Goal: Find specific page/section: Find specific page/section

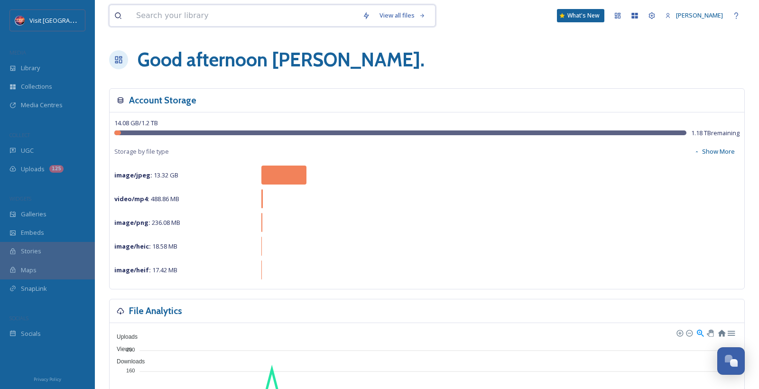
click at [155, 14] on input at bounding box center [244, 15] width 226 height 21
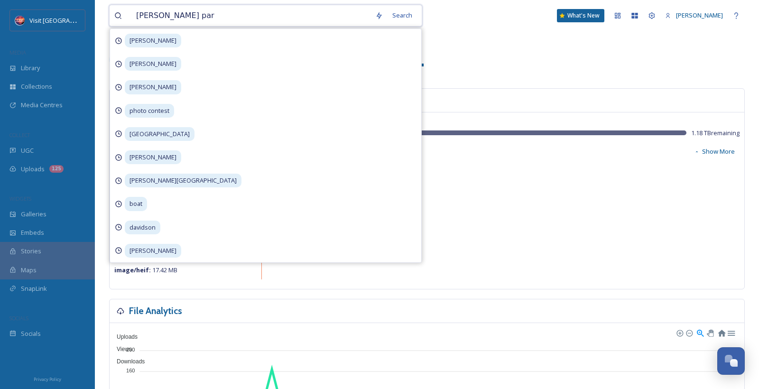
type input "[PERSON_NAME][GEOGRAPHIC_DATA]"
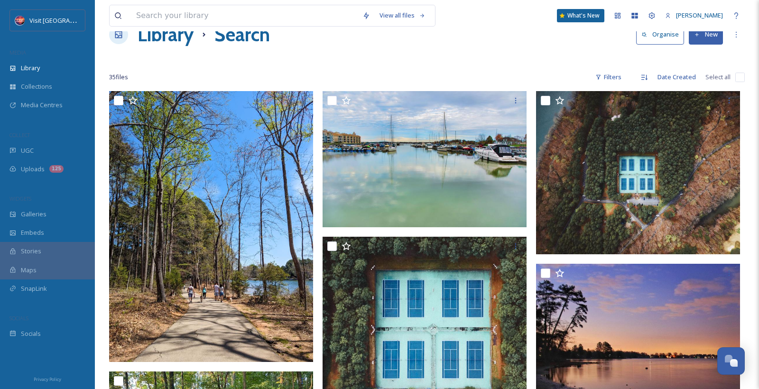
scroll to position [40, 0]
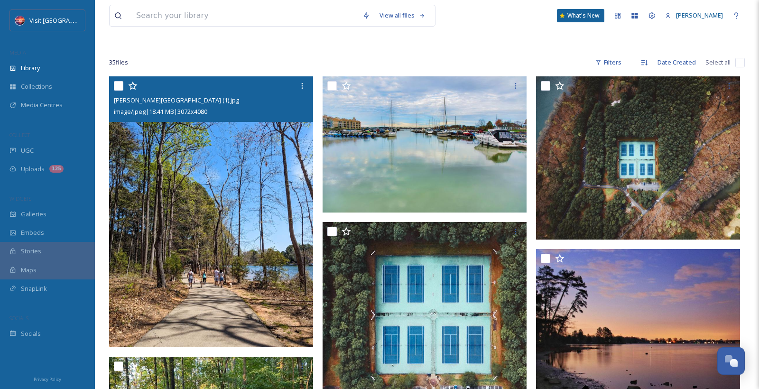
click at [226, 213] on img at bounding box center [211, 211] width 204 height 271
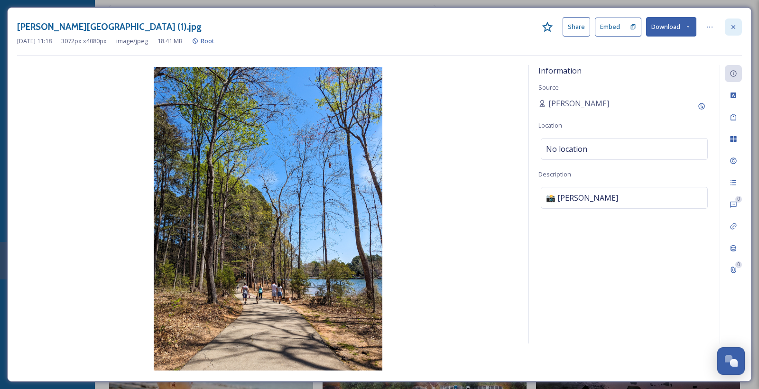
click at [730, 27] on icon at bounding box center [734, 27] width 8 height 8
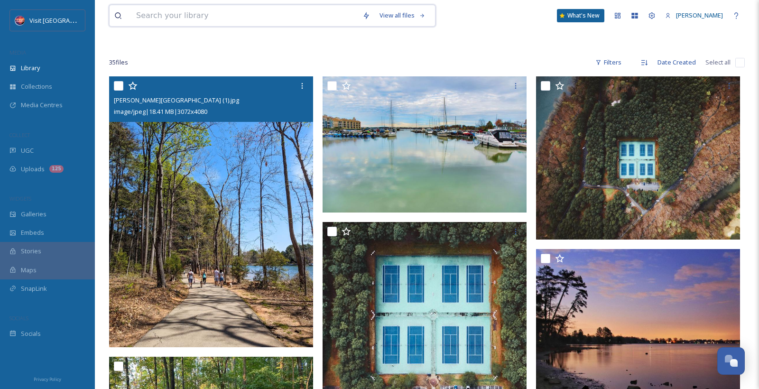
click at [274, 23] on input at bounding box center [244, 15] width 226 height 21
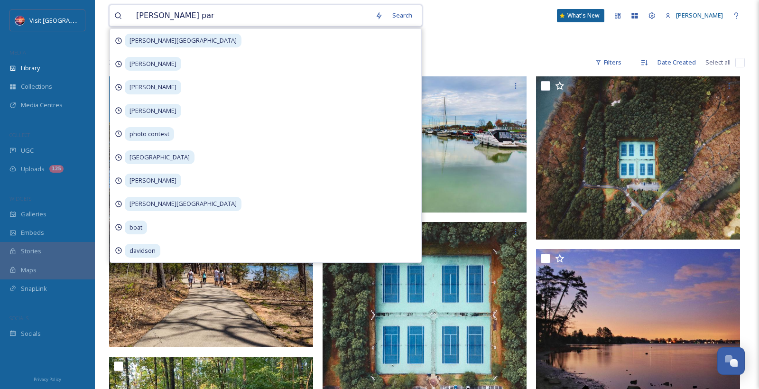
type input "[PERSON_NAME] park"
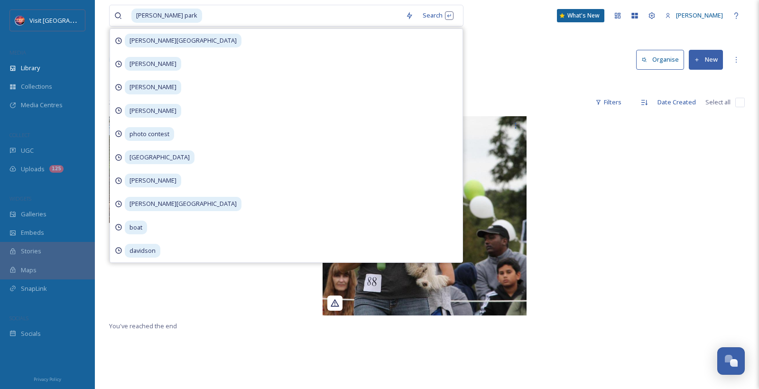
click at [485, 28] on div "[PERSON_NAME] park Search [PERSON_NAME] [PERSON_NAME] [PERSON_NAME] photo conte…" at bounding box center [427, 15] width 636 height 31
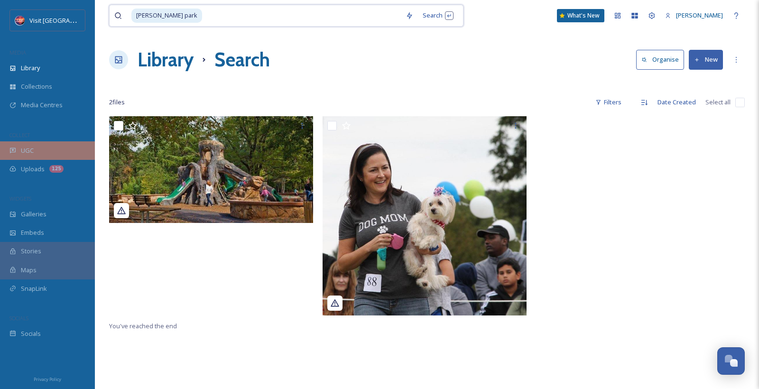
click at [218, 12] on input at bounding box center [302, 15] width 198 height 21
type input "r"
type input "west branch"
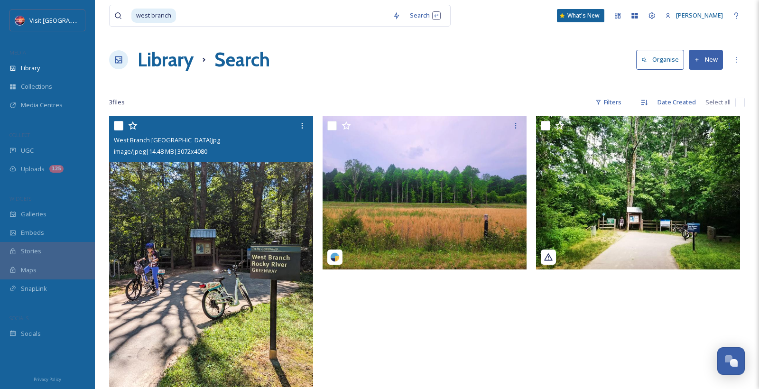
click at [201, 206] on img at bounding box center [211, 251] width 204 height 271
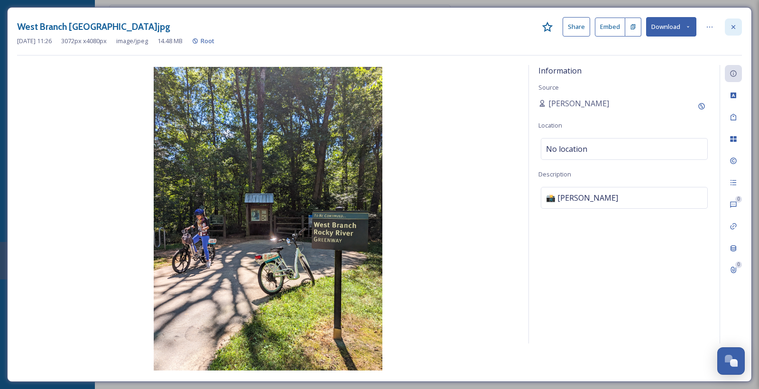
click at [731, 24] on icon at bounding box center [734, 27] width 8 height 8
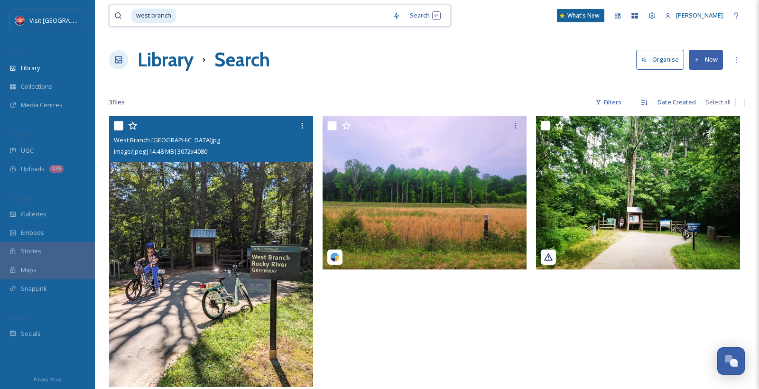
click at [247, 21] on input at bounding box center [282, 15] width 211 height 21
type input "w"
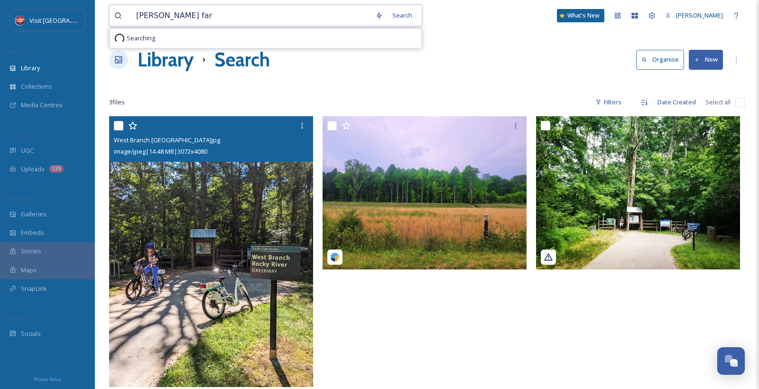
type input "[PERSON_NAME] farm"
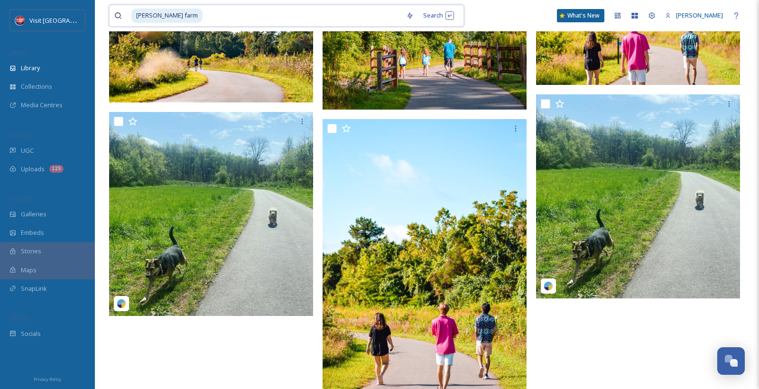
scroll to position [477, 0]
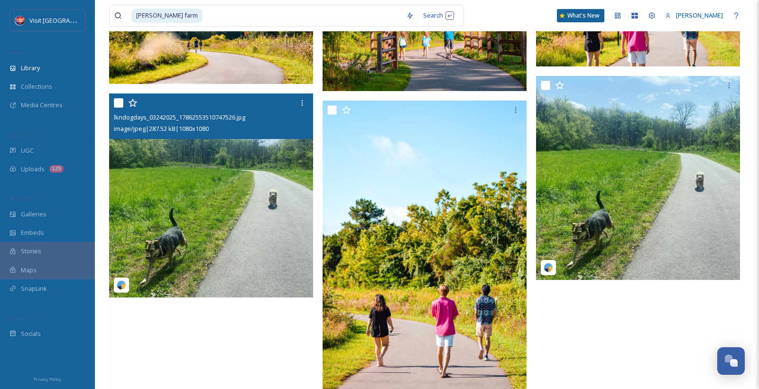
click at [268, 215] on img at bounding box center [211, 195] width 204 height 204
